Goal: Task Accomplishment & Management: Use online tool/utility

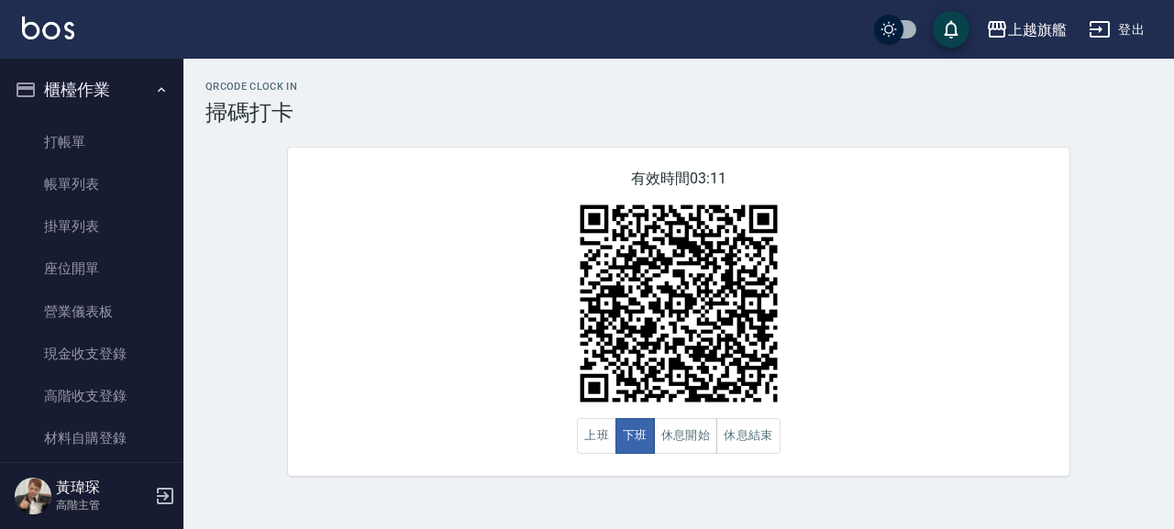
scroll to position [220, 0]
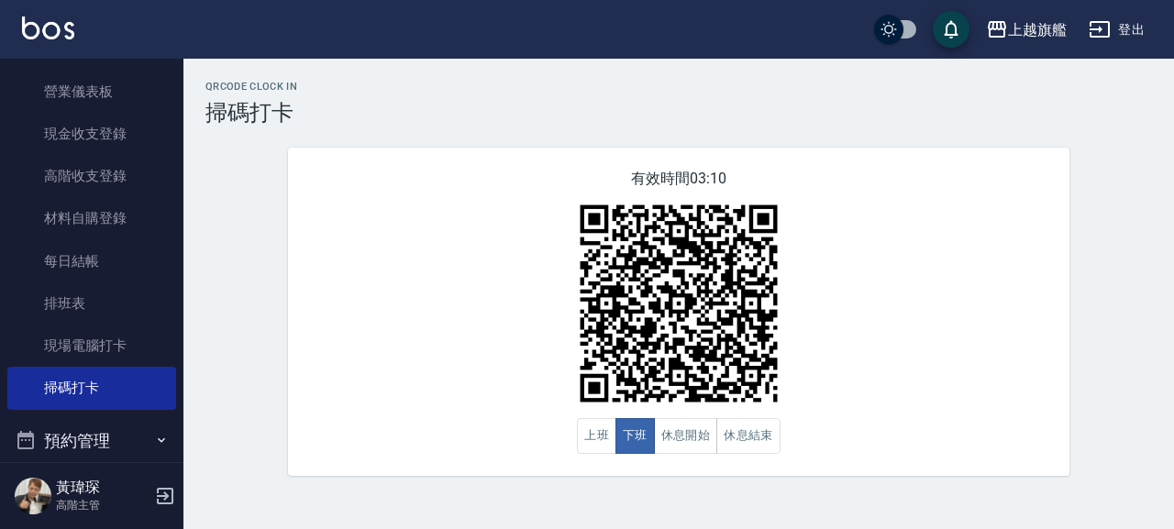
drag, startPoint x: 599, startPoint y: 438, endPoint x: 628, endPoint y: 394, distance: 52.9
click at [605, 428] on button "上班" at bounding box center [596, 436] width 39 height 36
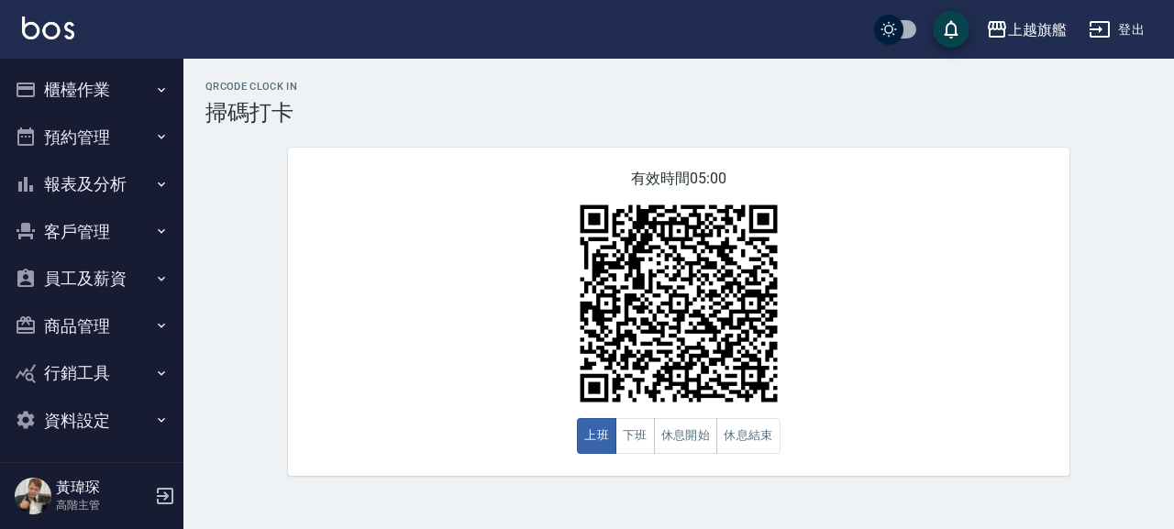
scroll to position [4, 0]
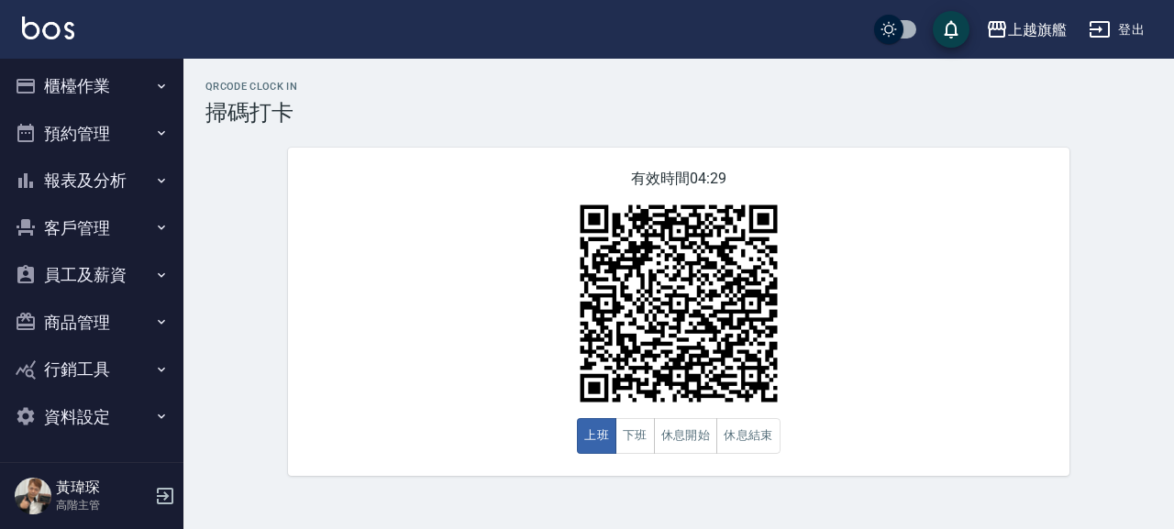
click at [154, 85] on icon "button" at bounding box center [161, 86] width 15 height 15
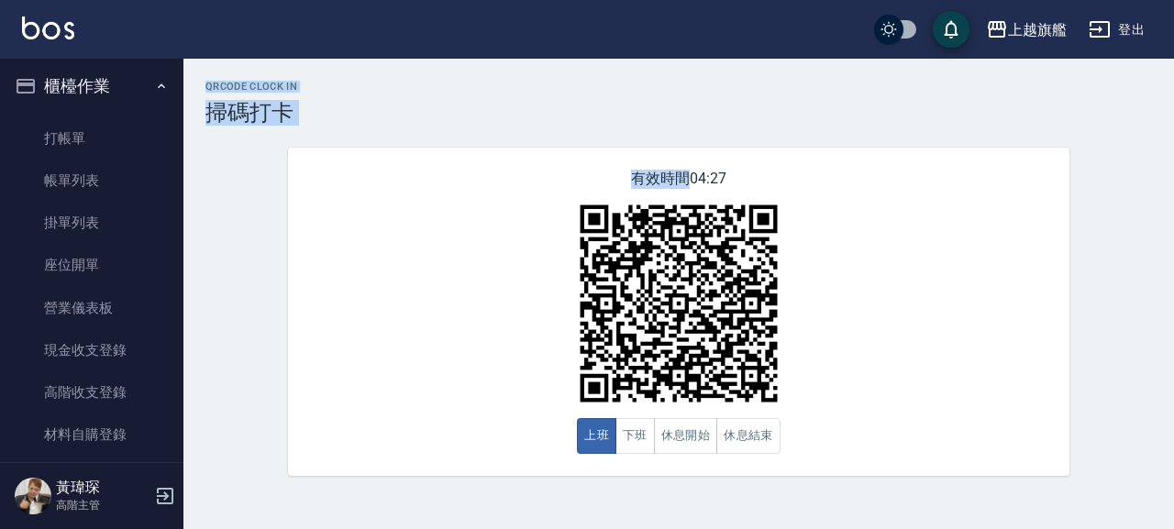
drag, startPoint x: 165, startPoint y: 171, endPoint x: 161, endPoint y: 222, distance: 51.6
click at [171, 231] on nav "櫃檯作業 打帳單 帳單列表 掛單列表 座位開單 營業儀表板 現金收支登錄 高階收支登錄 材料自購登錄 每日結帳 排班表 現場電腦打卡 掃碼打卡 預約管理 預約…" at bounding box center [91, 261] width 183 height 404
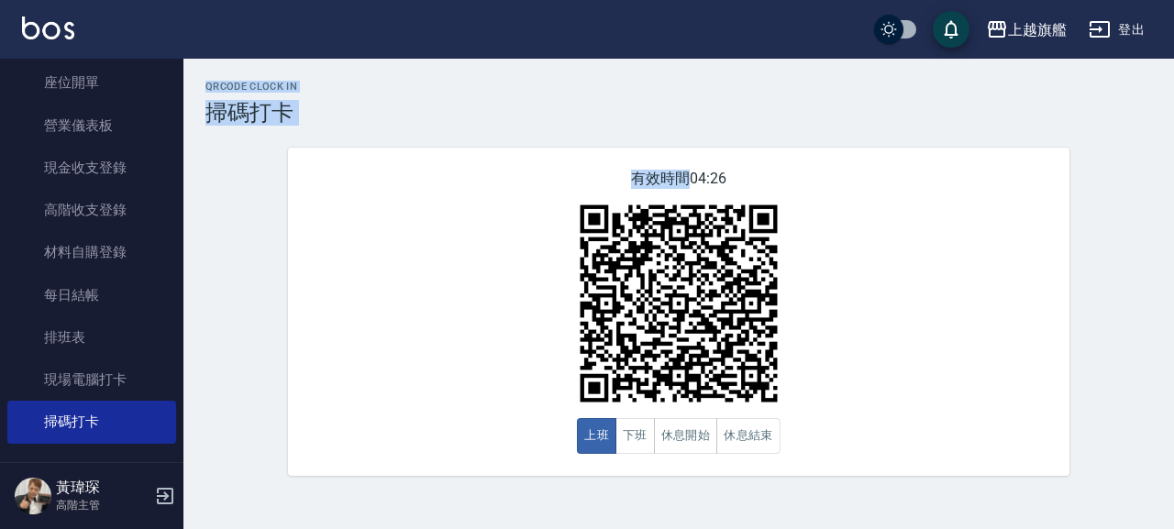
scroll to position [214, 0]
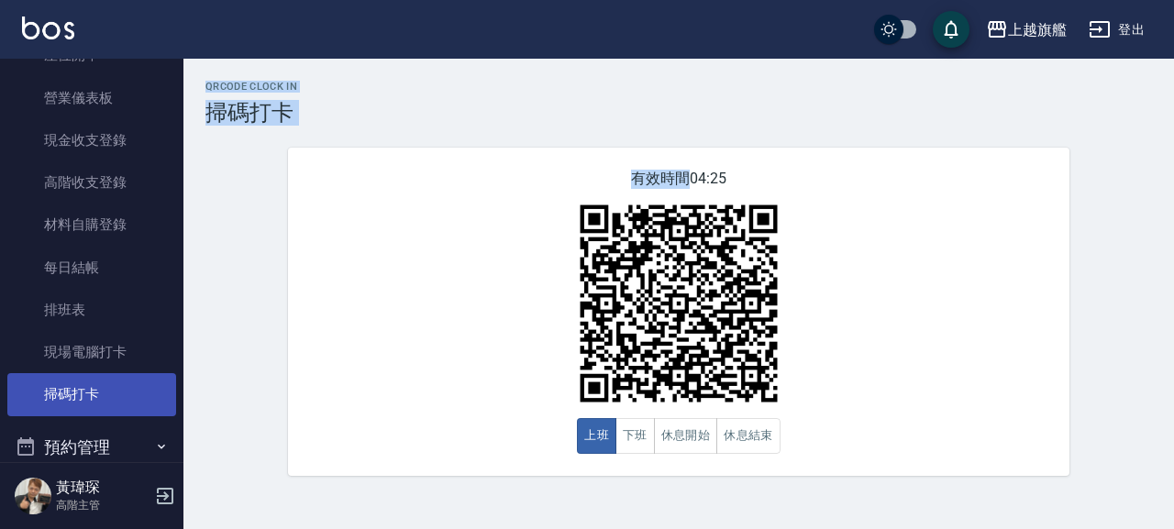
click at [95, 405] on link "掃碼打卡" at bounding box center [91, 394] width 169 height 42
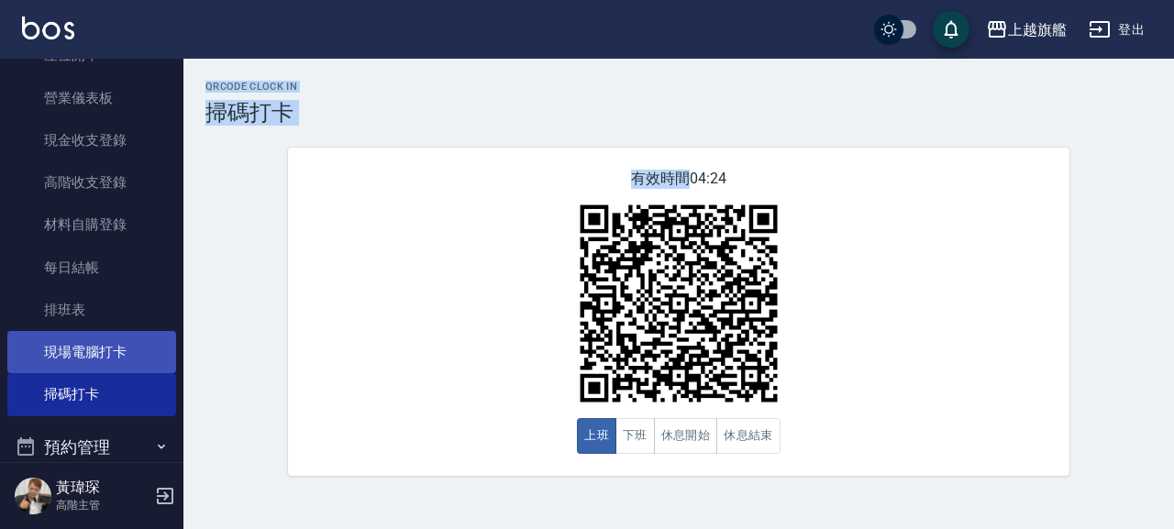
click at [115, 343] on link "現場電腦打卡" at bounding box center [91, 352] width 169 height 42
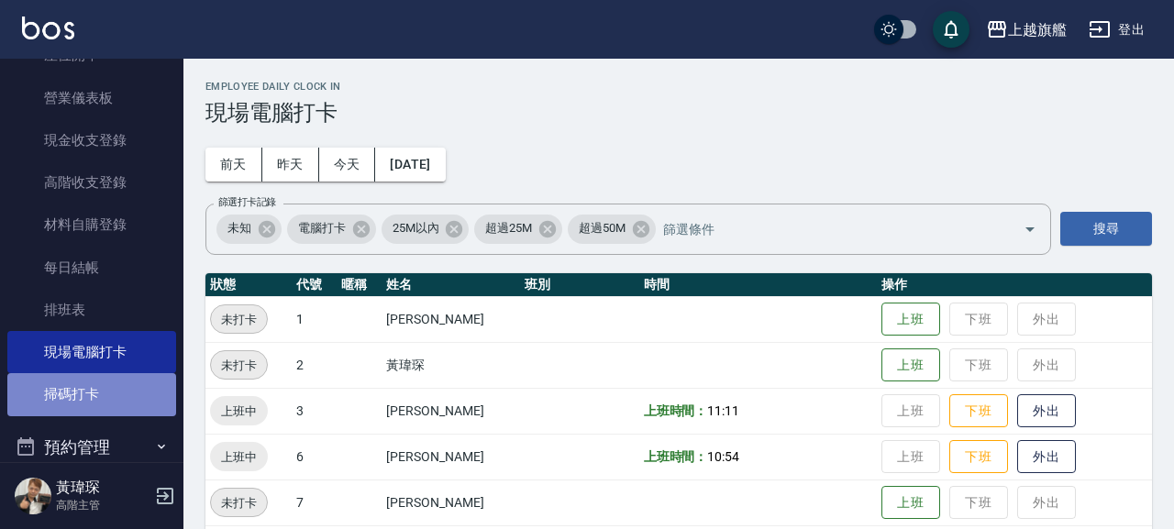
click at [117, 386] on link "掃碼打卡" at bounding box center [91, 394] width 169 height 42
